Goal: Information Seeking & Learning: Compare options

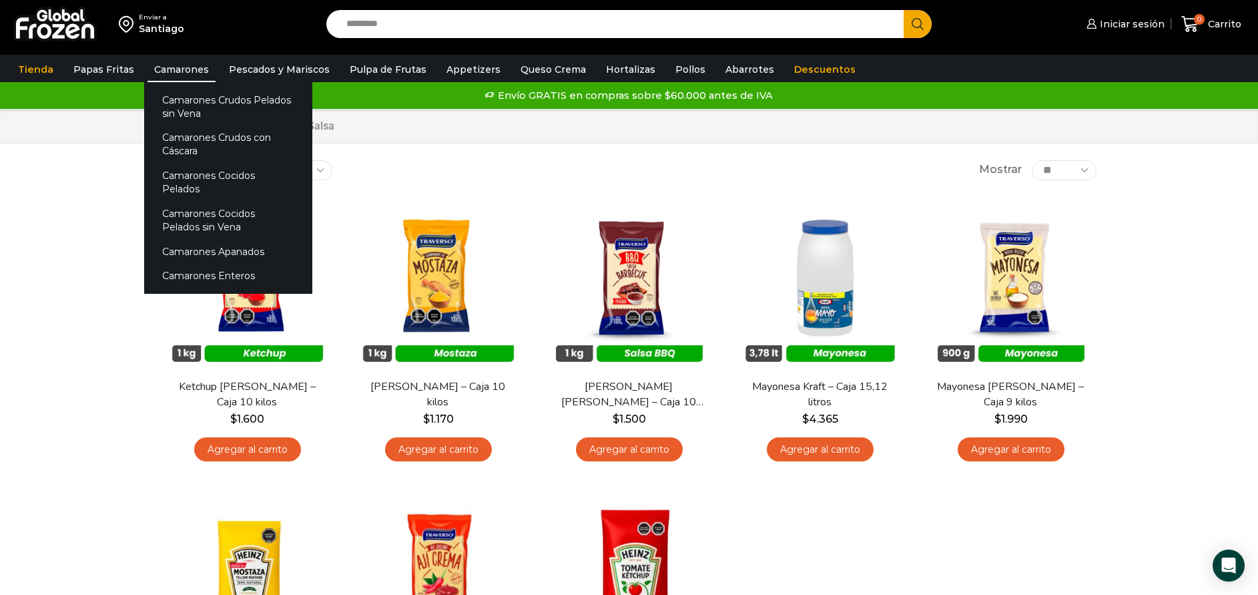
click at [159, 70] on link "Camarones" at bounding box center [181, 69] width 68 height 25
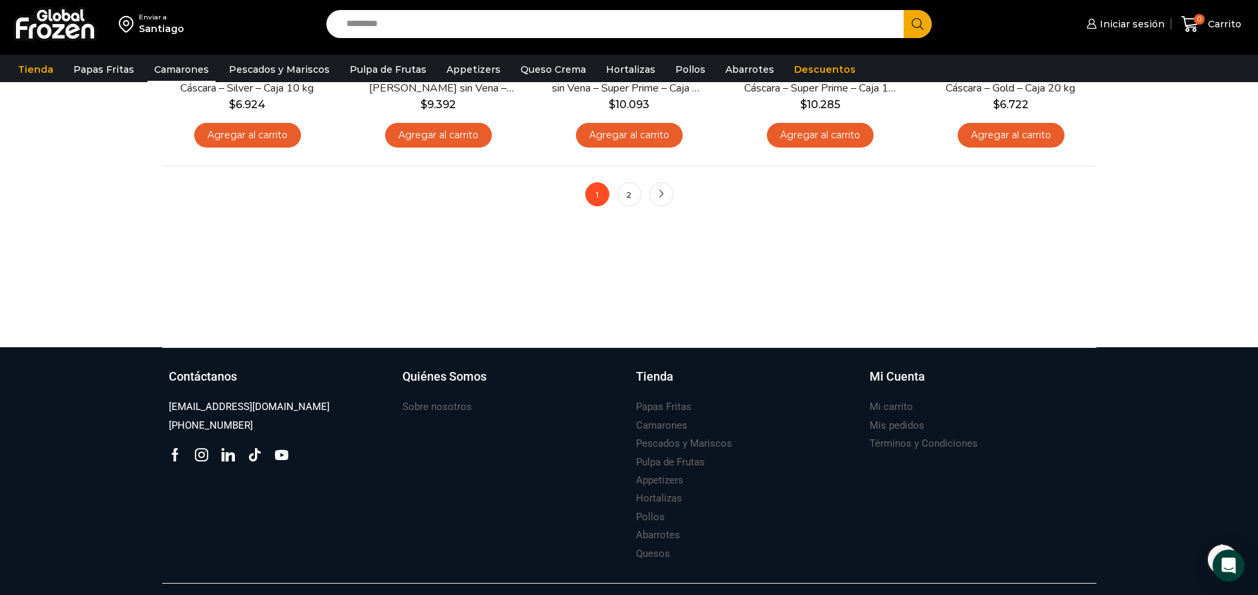
scroll to position [1201, 0]
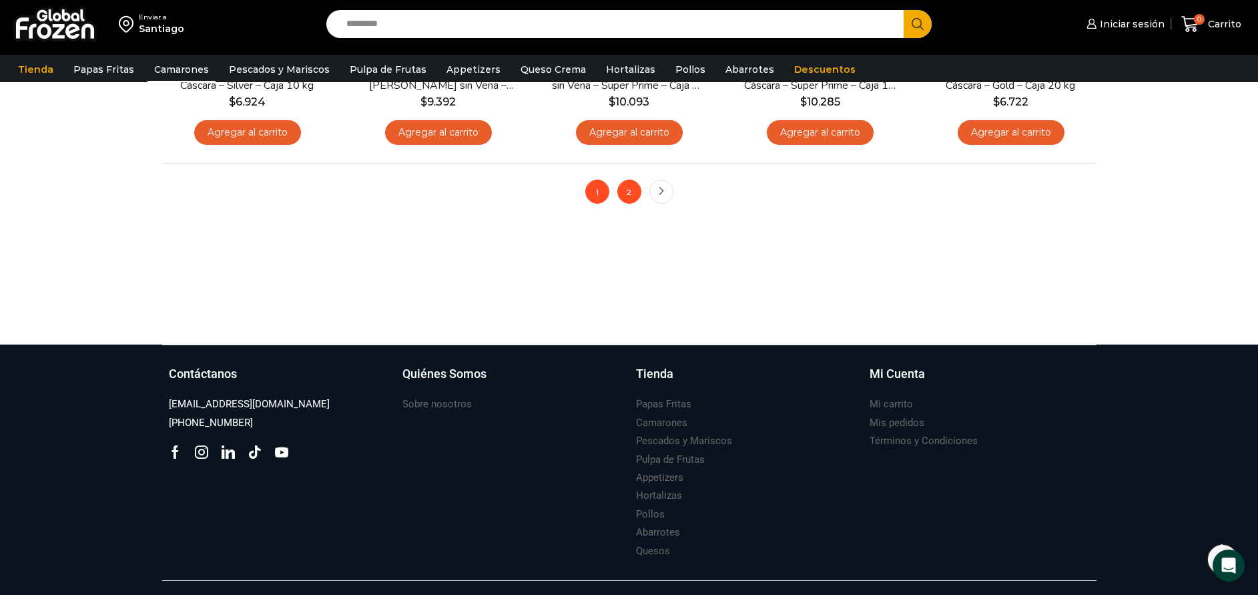
click at [635, 190] on link "2" at bounding box center [629, 191] width 24 height 24
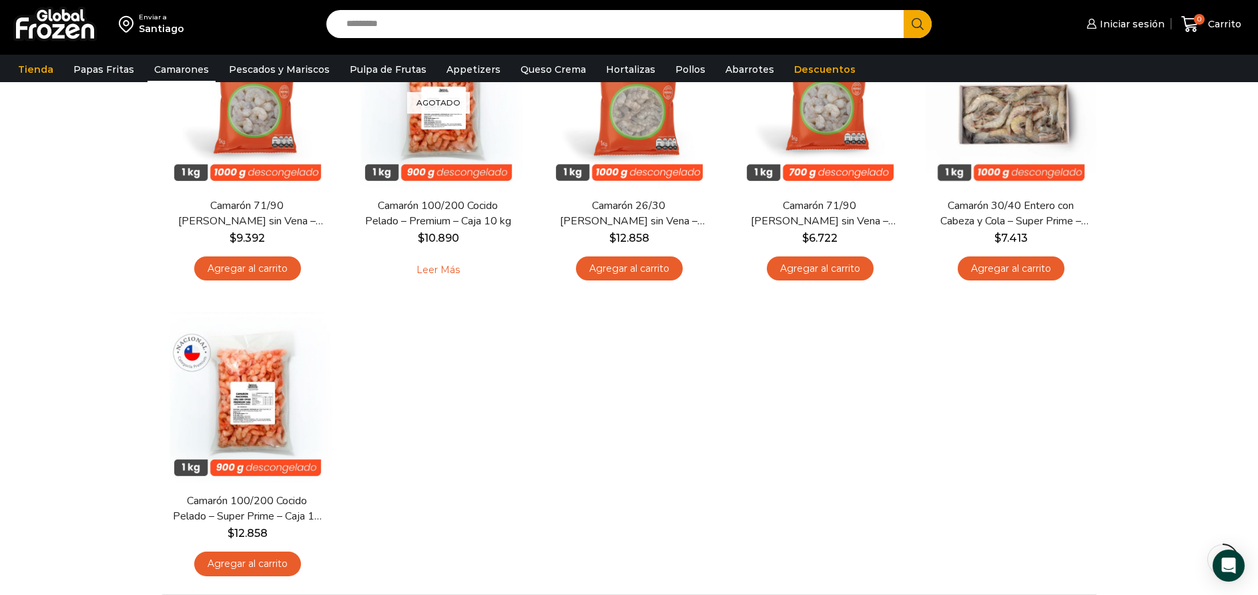
scroll to position [300, 0]
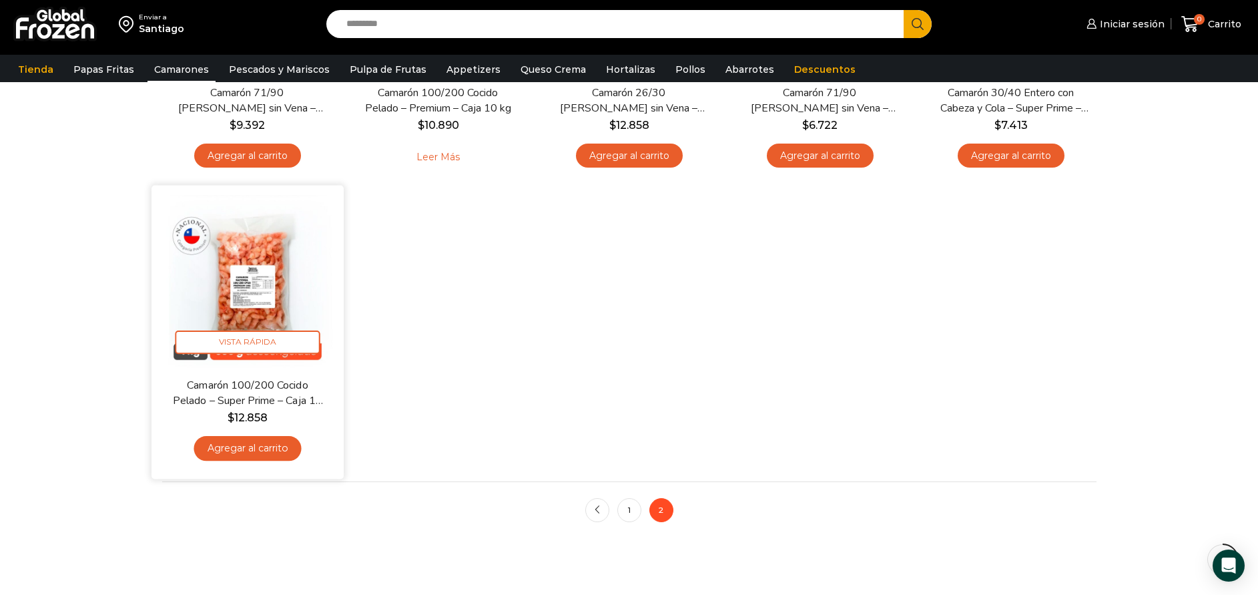
click at [286, 285] on img at bounding box center [247, 281] width 172 height 172
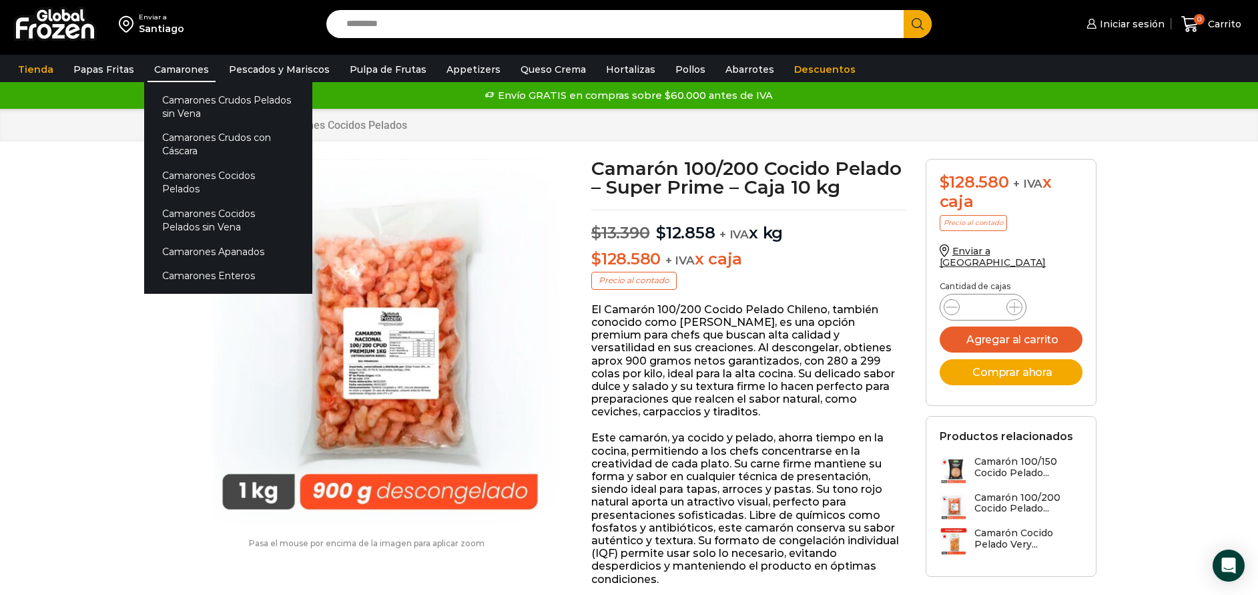
click at [157, 65] on link "Camarones" at bounding box center [181, 69] width 68 height 25
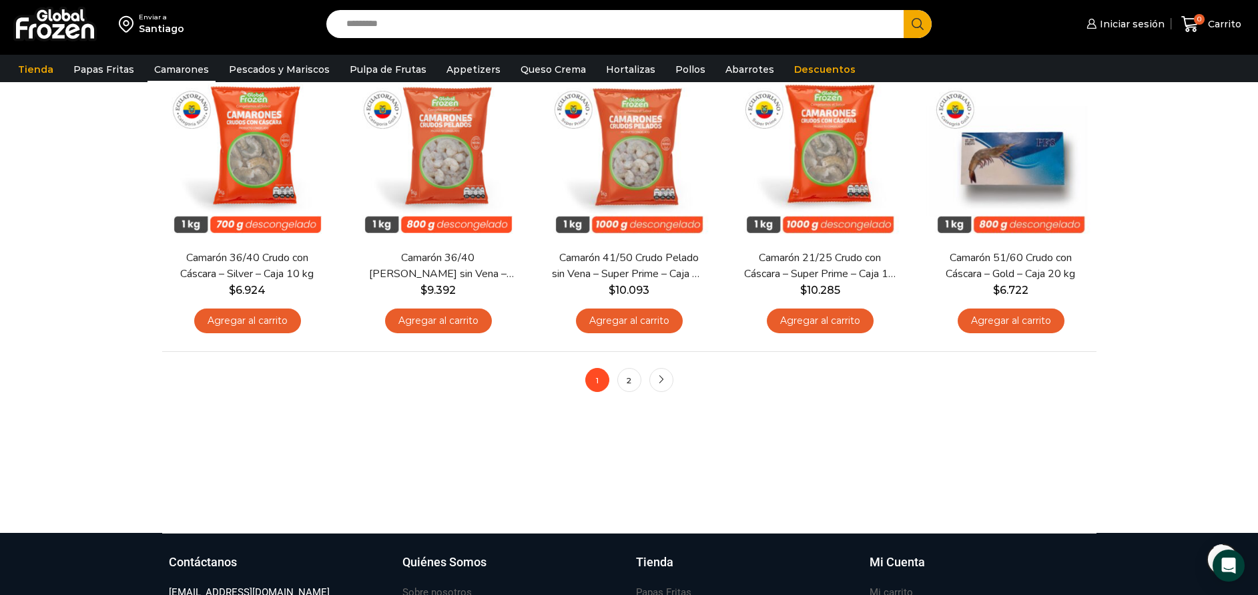
scroll to position [1101, 0]
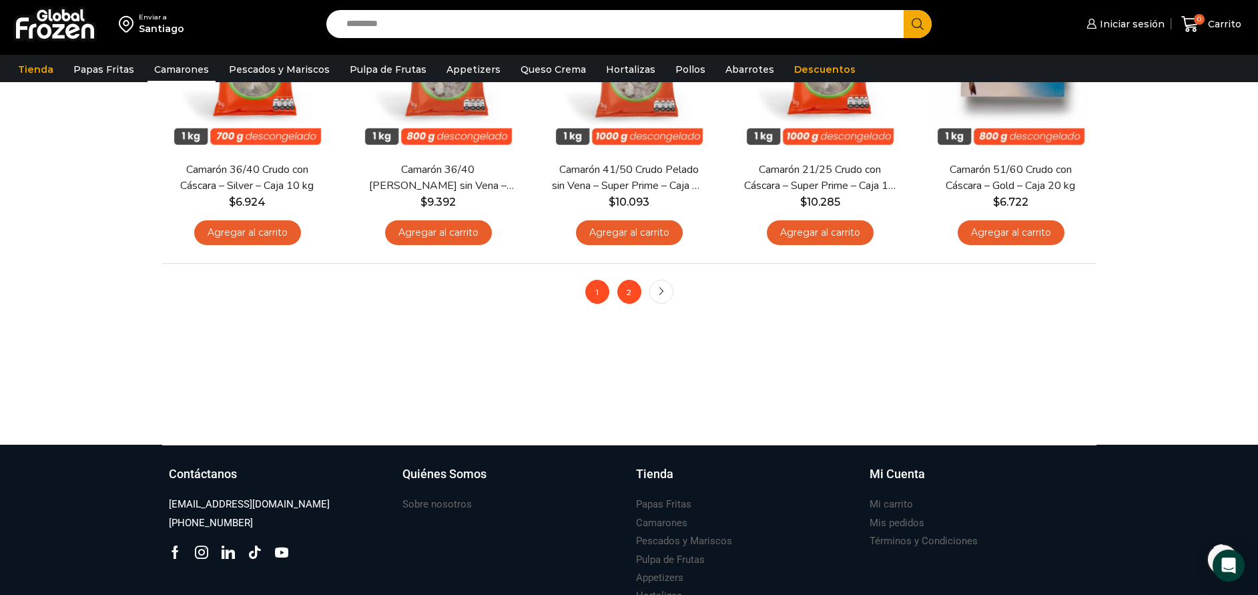
click at [622, 293] on link "2" at bounding box center [629, 292] width 24 height 24
click at [639, 292] on link "2" at bounding box center [629, 292] width 24 height 24
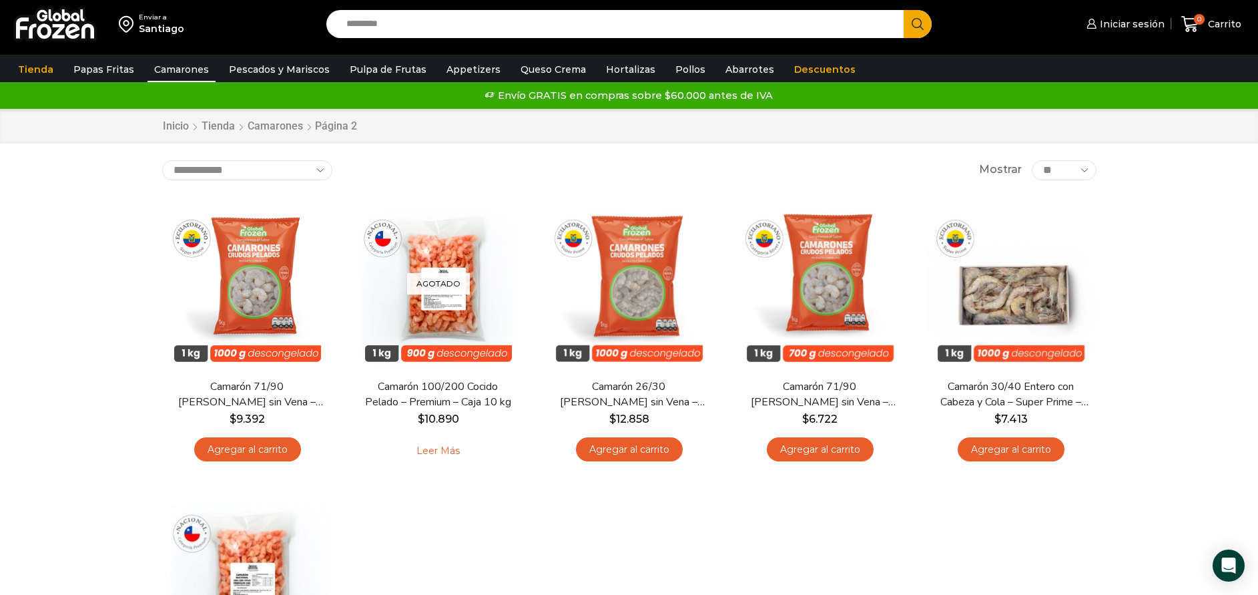
click at [488, 24] on input "Search input" at bounding box center [619, 24] width 558 height 28
type input "*******"
click at [903, 10] on button "Search" at bounding box center [917, 24] width 28 height 28
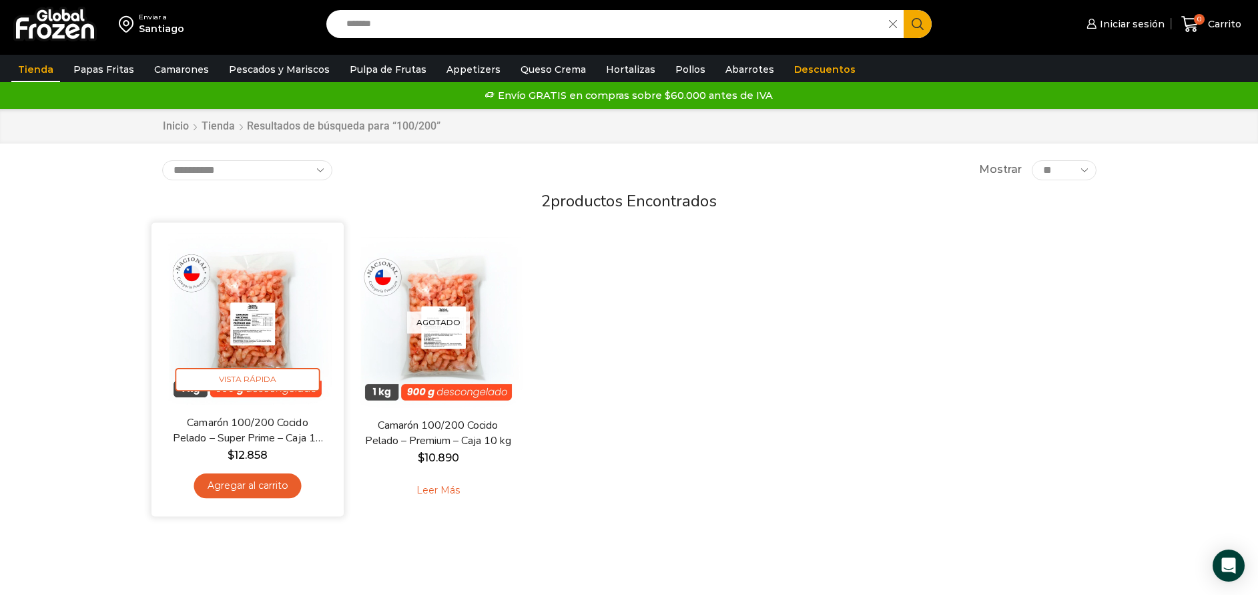
click at [228, 285] on img at bounding box center [247, 319] width 172 height 172
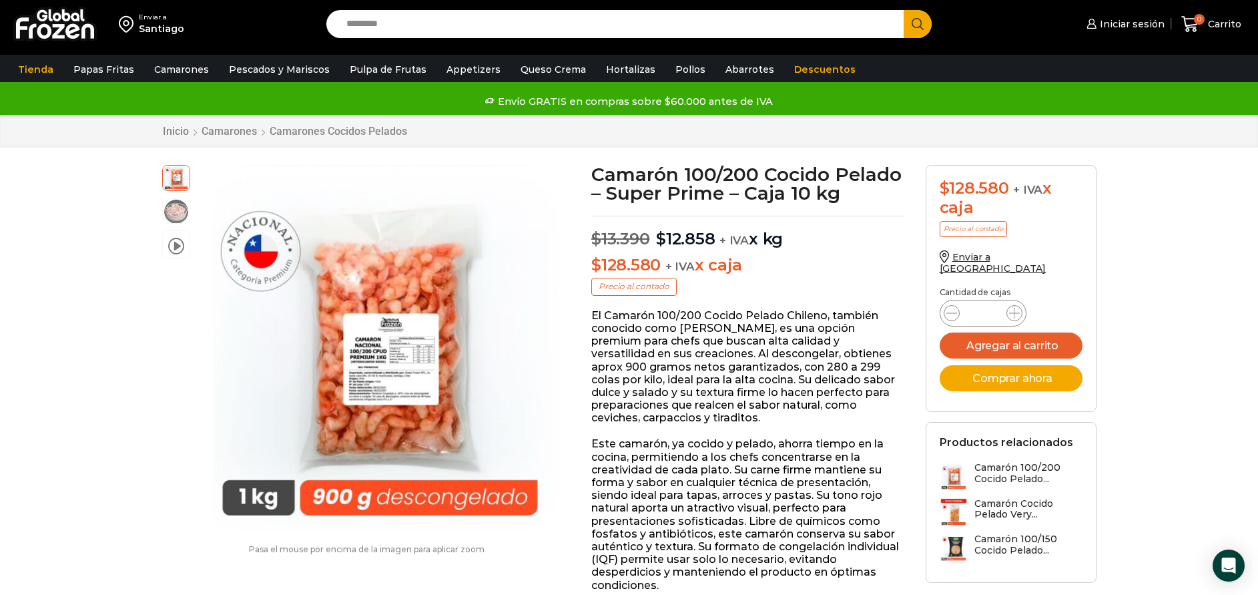
click at [549, 27] on input "Search input" at bounding box center [619, 24] width 558 height 28
type input "*****"
click at [903, 10] on button "Search" at bounding box center [917, 24] width 28 height 28
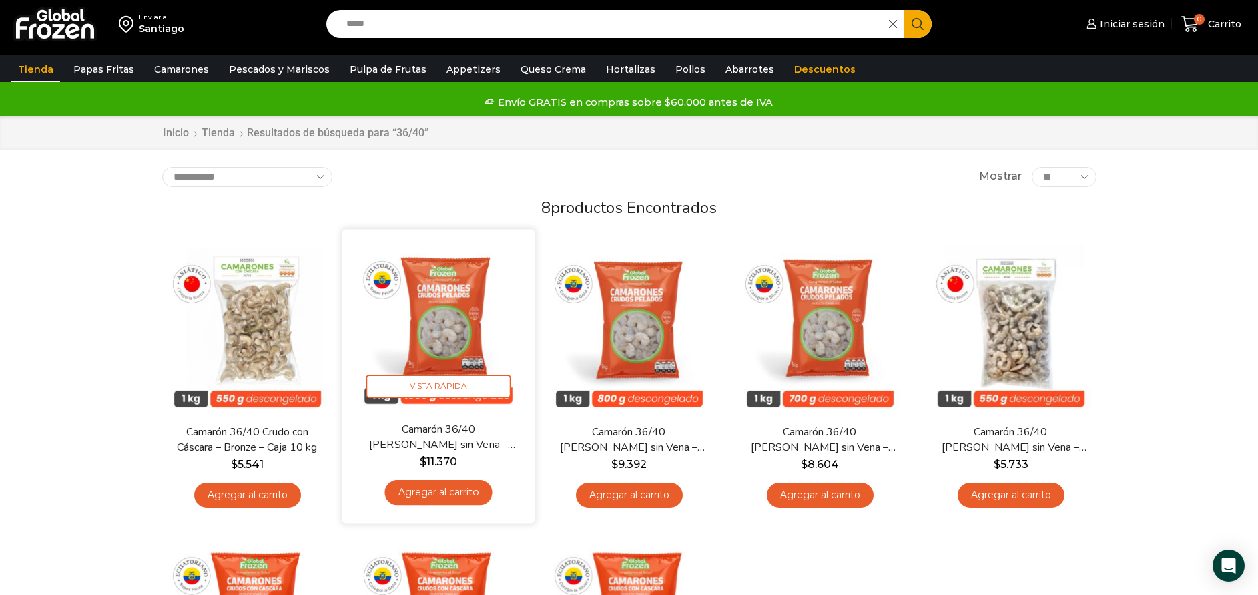
scroll to position [100, 0]
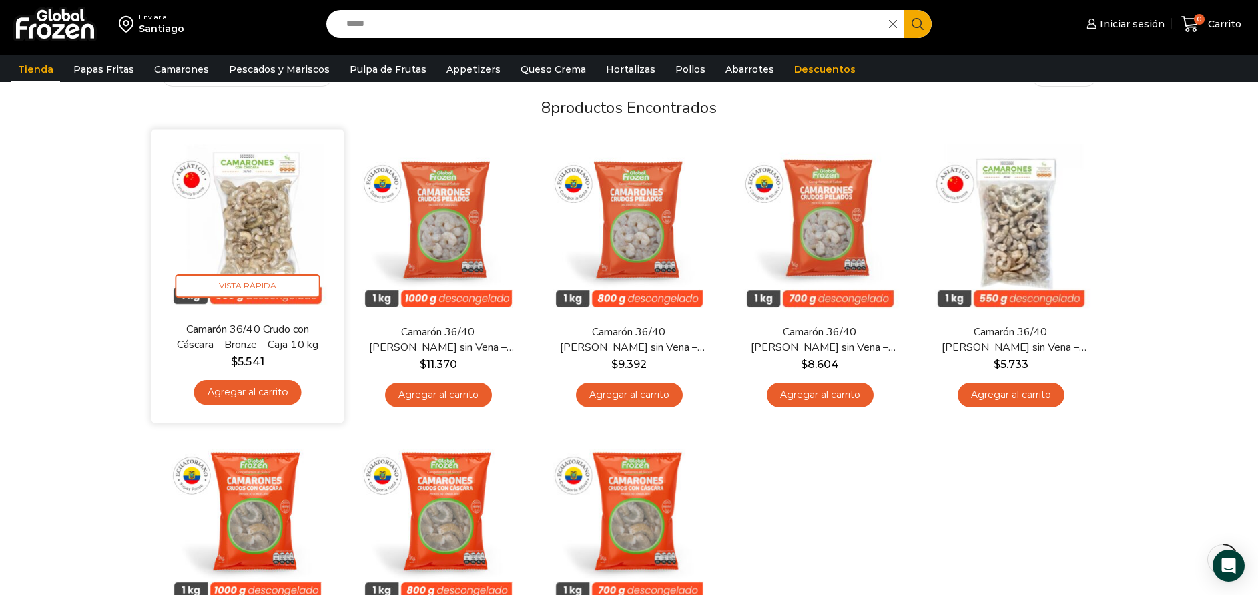
click at [269, 232] on img at bounding box center [247, 225] width 172 height 172
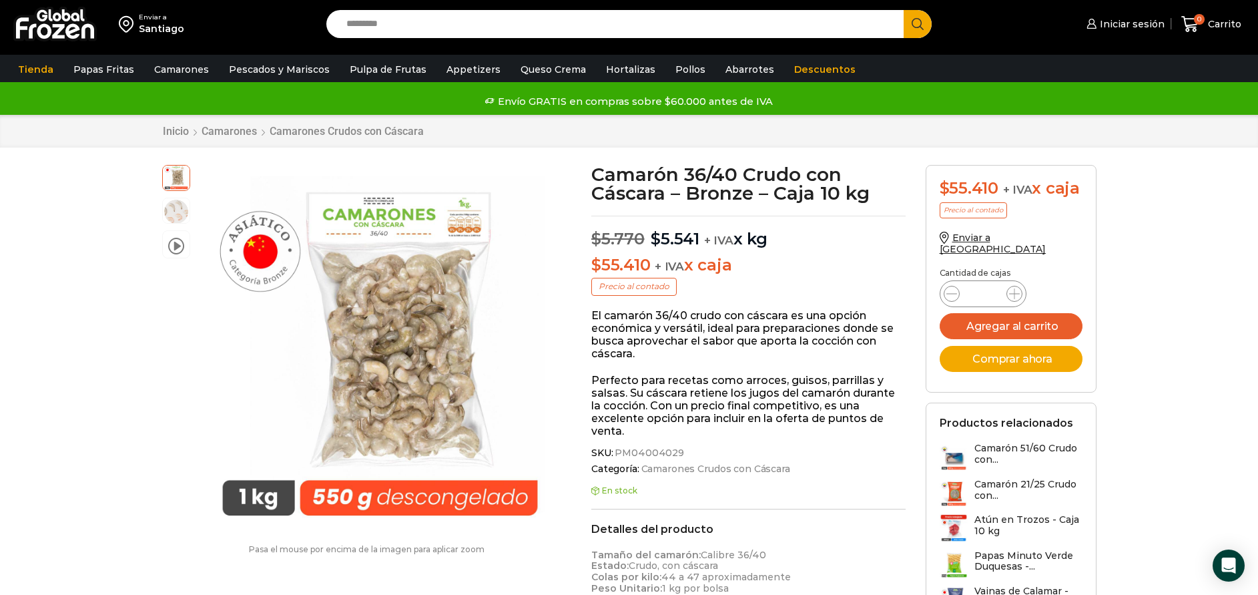
click at [508, 11] on input "Search input" at bounding box center [619, 24] width 558 height 28
type input "*****"
click at [903, 10] on button "Search" at bounding box center [917, 24] width 28 height 28
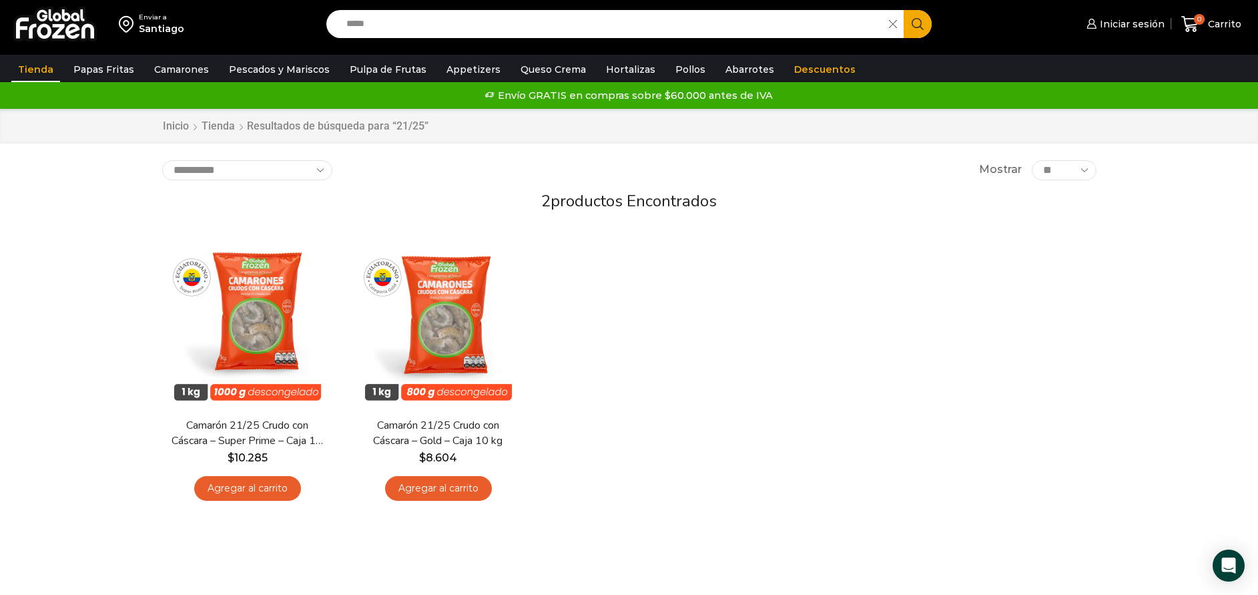
click at [568, 21] on input "*****" at bounding box center [611, 24] width 543 height 28
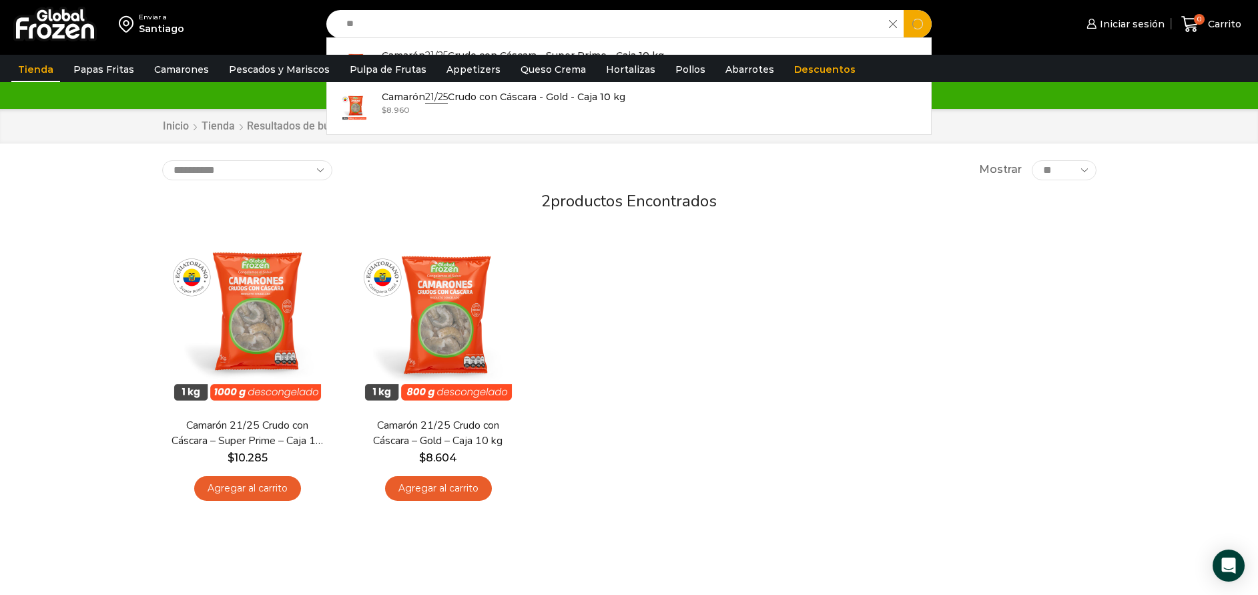
type input "*"
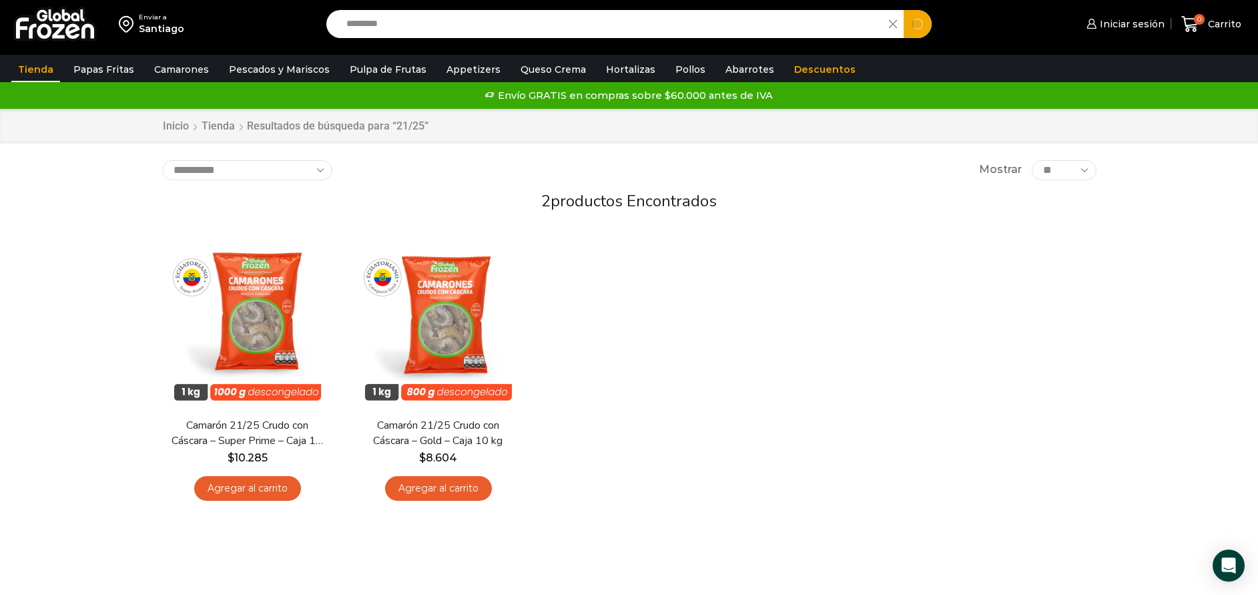
type input "*"
type input "********"
click at [903, 10] on button "Search" at bounding box center [917, 24] width 28 height 28
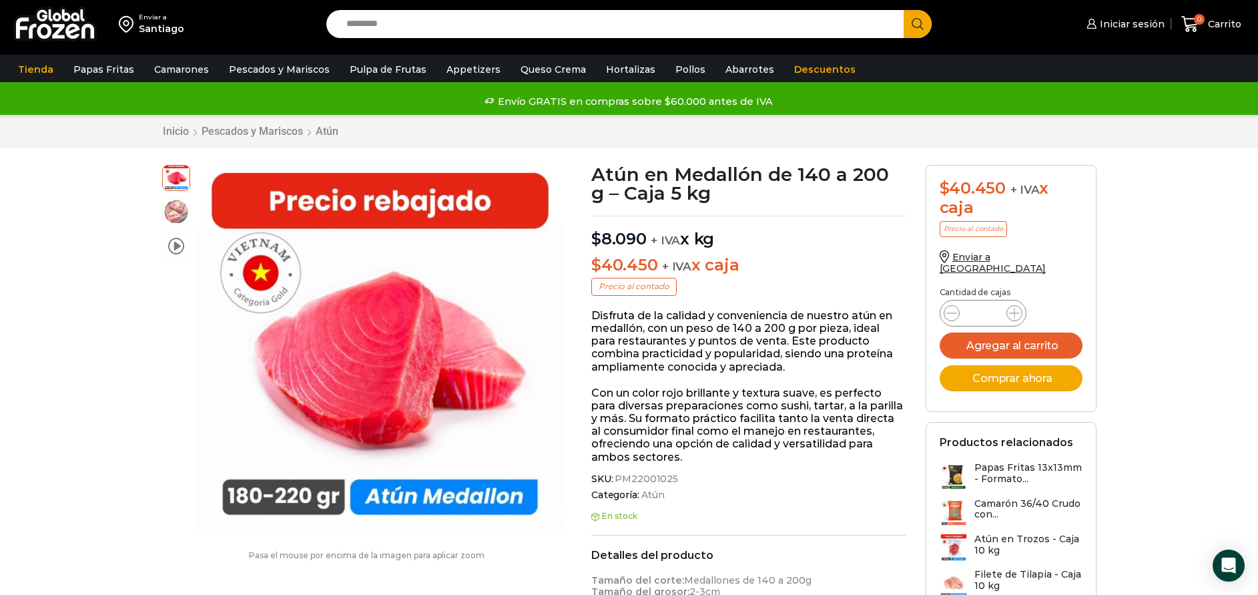
click at [514, 11] on input "Search input" at bounding box center [619, 24] width 558 height 28
type input "*******"
click at [903, 10] on button "Search" at bounding box center [917, 24] width 28 height 28
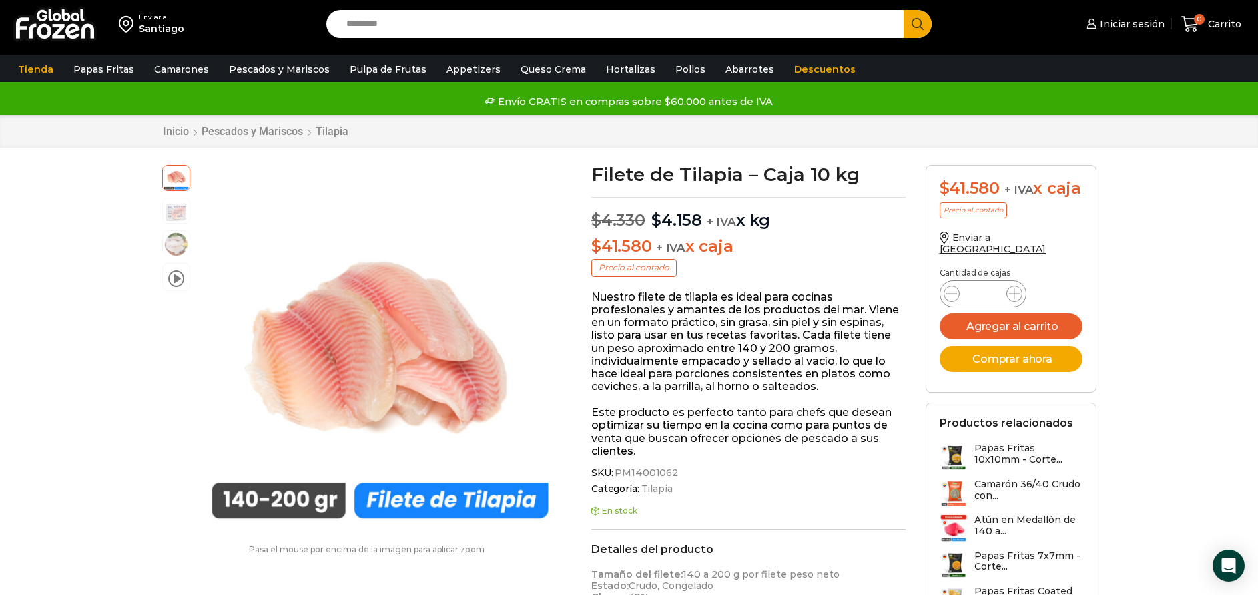
scroll to position [1, 0]
click at [554, 23] on input "Search input" at bounding box center [619, 24] width 558 height 28
type input "*******"
click at [903, 10] on button "Search" at bounding box center [917, 24] width 28 height 28
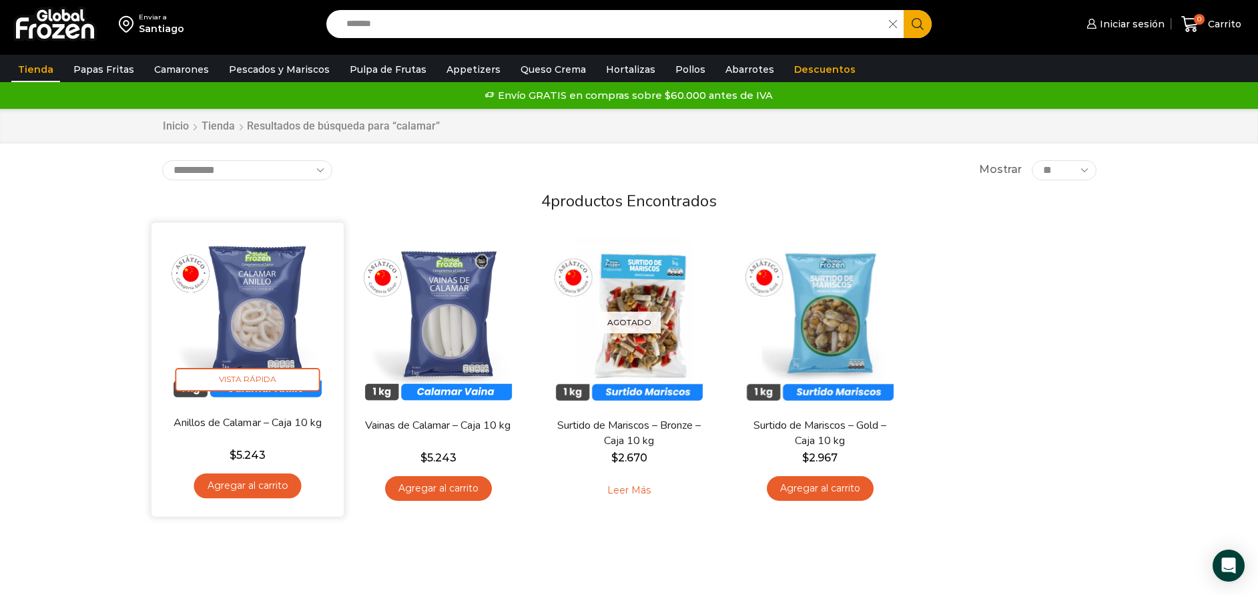
click at [225, 319] on img at bounding box center [247, 319] width 172 height 172
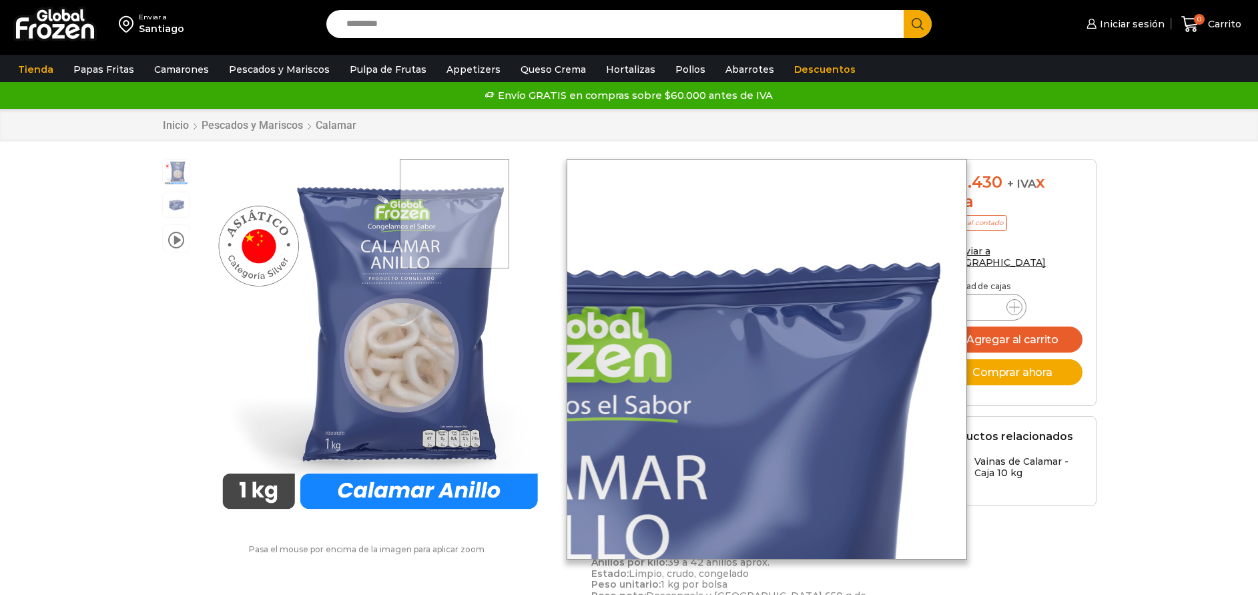
scroll to position [1, 0]
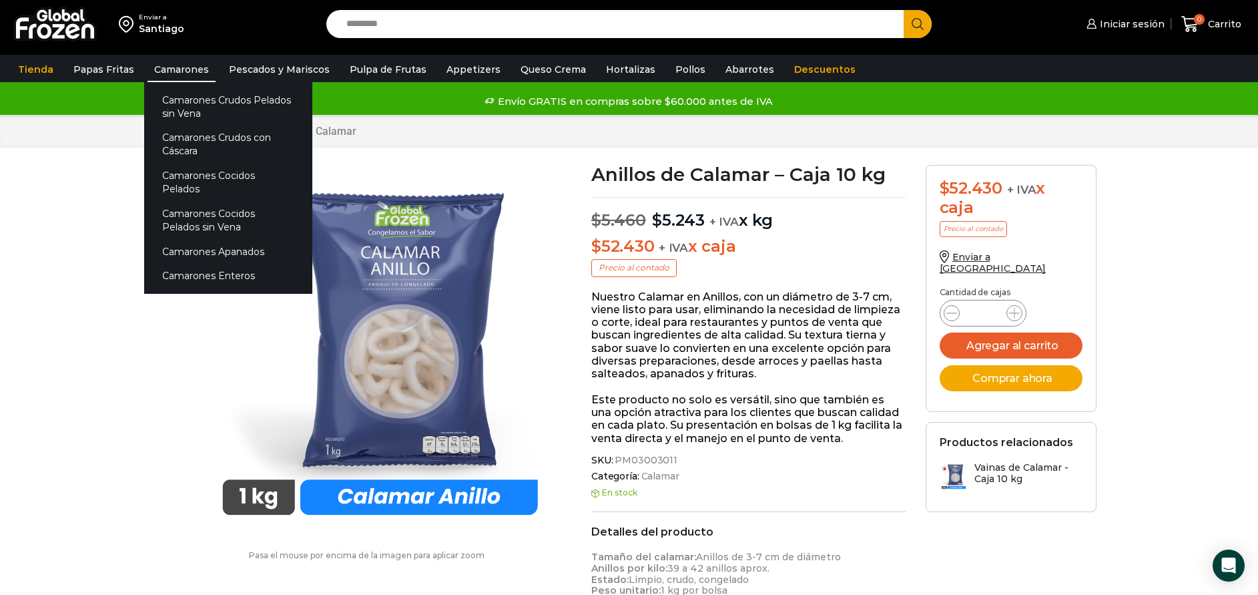
click at [167, 67] on link "Camarones" at bounding box center [181, 69] width 68 height 25
